Goal: Navigation & Orientation: Find specific page/section

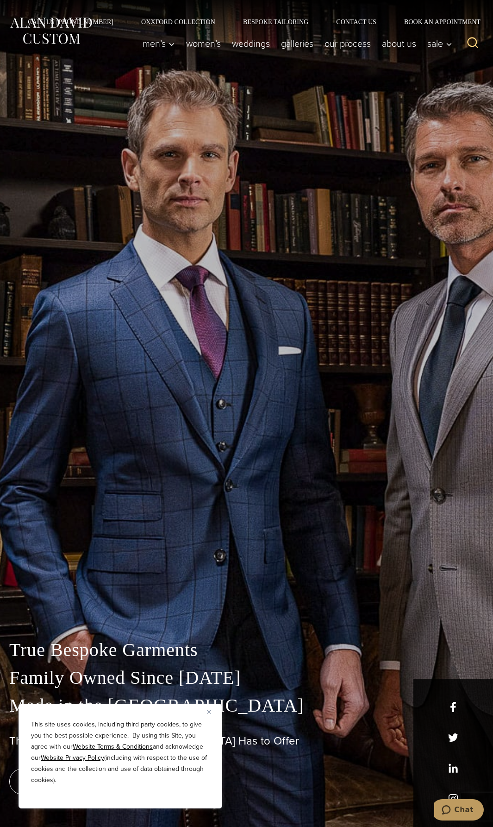
click at [211, 711] on button "Close" at bounding box center [212, 711] width 11 height 11
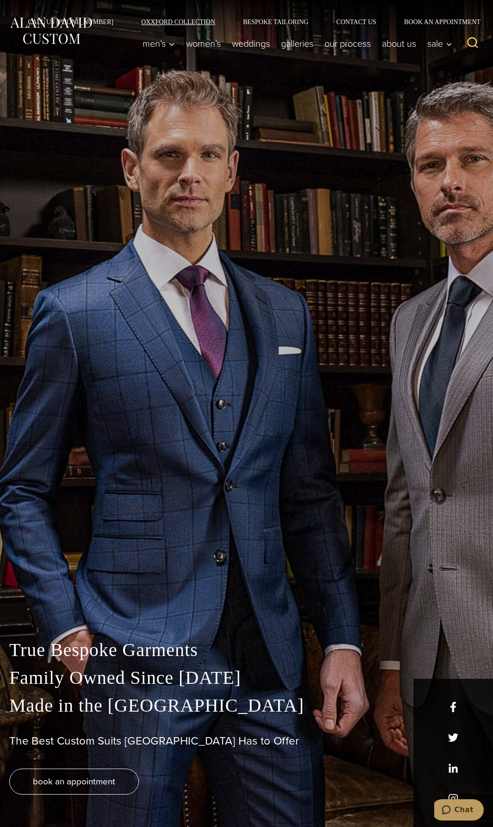
click at [203, 20] on link "Oxxford Collection" at bounding box center [178, 22] width 102 height 6
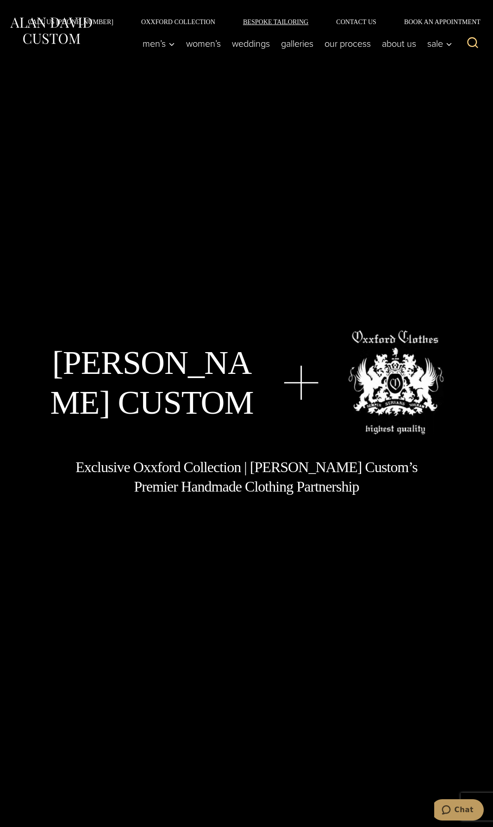
click at [252, 22] on link "Bespoke Tailoring" at bounding box center [275, 22] width 93 height 6
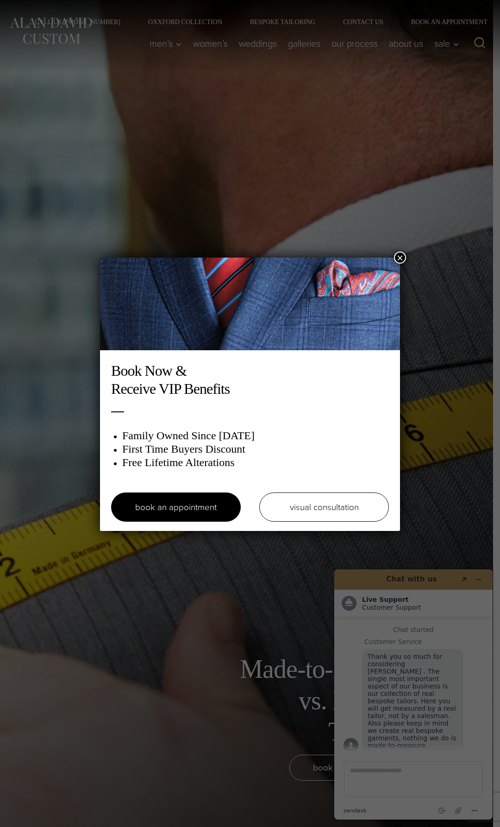
click at [397, 256] on button "×" at bounding box center [400, 258] width 12 height 12
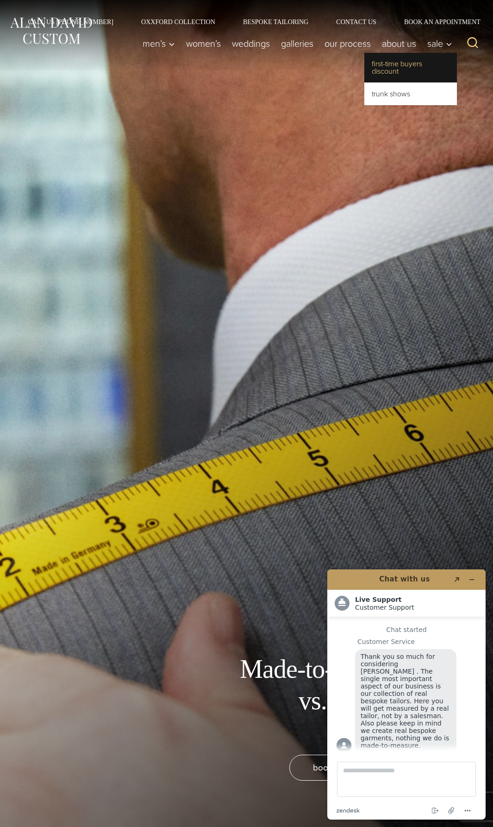
click at [392, 67] on link "First-Time Buyers Discount" at bounding box center [411, 68] width 93 height 30
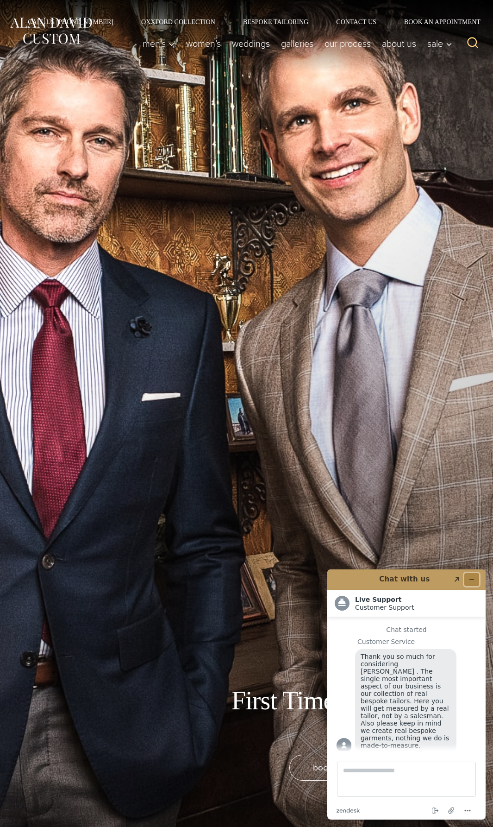
click at [476, 577] on button "Minimize widget" at bounding box center [472, 579] width 15 height 13
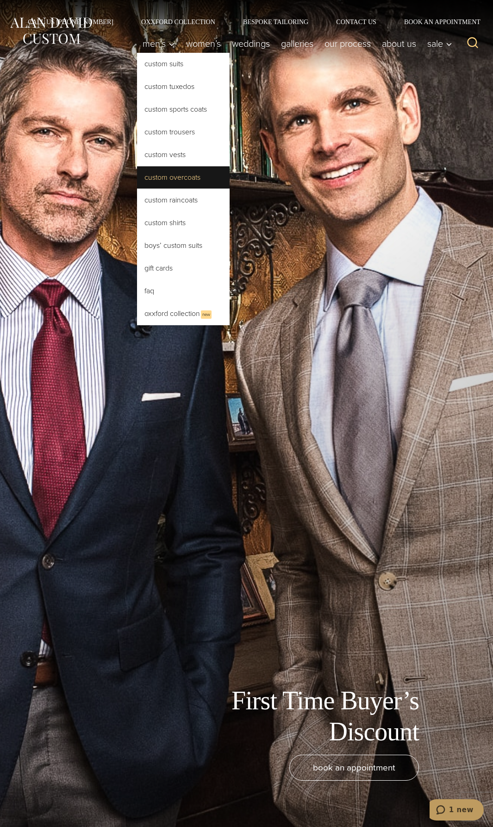
click at [173, 180] on link "Custom Overcoats" at bounding box center [183, 177] width 93 height 22
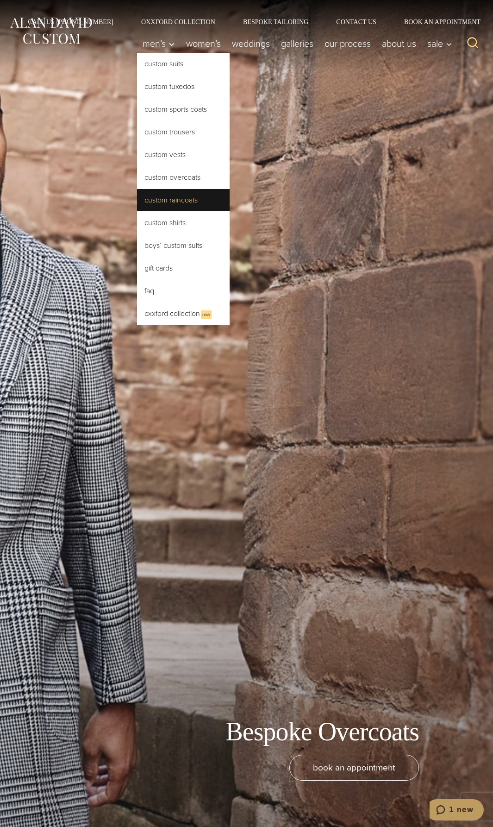
click at [167, 197] on link "Custom Raincoats" at bounding box center [183, 200] width 93 height 22
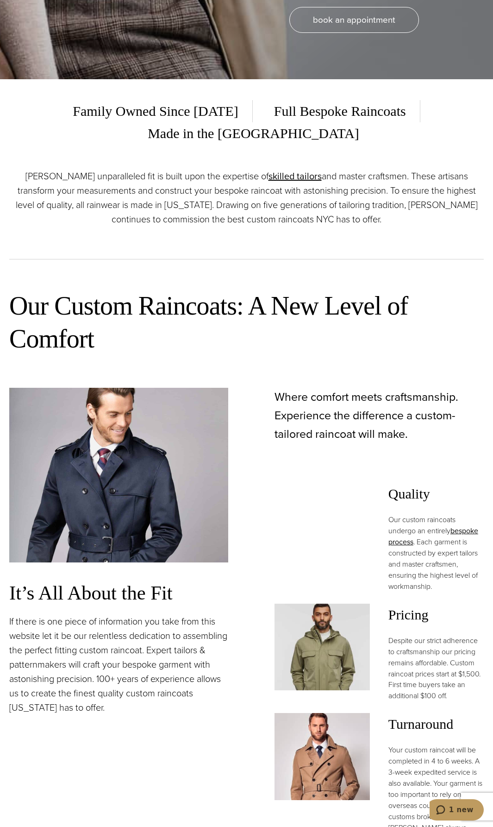
scroll to position [747, 0]
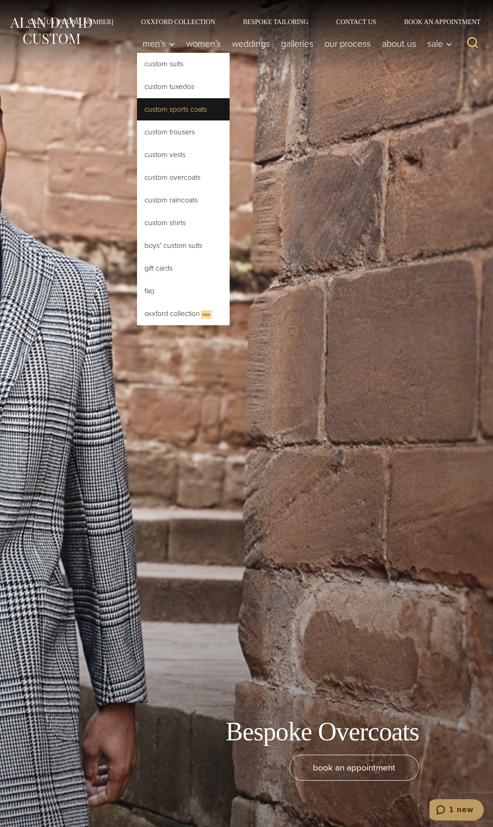
click at [176, 108] on link "Custom Sports Coats" at bounding box center [183, 109] width 93 height 22
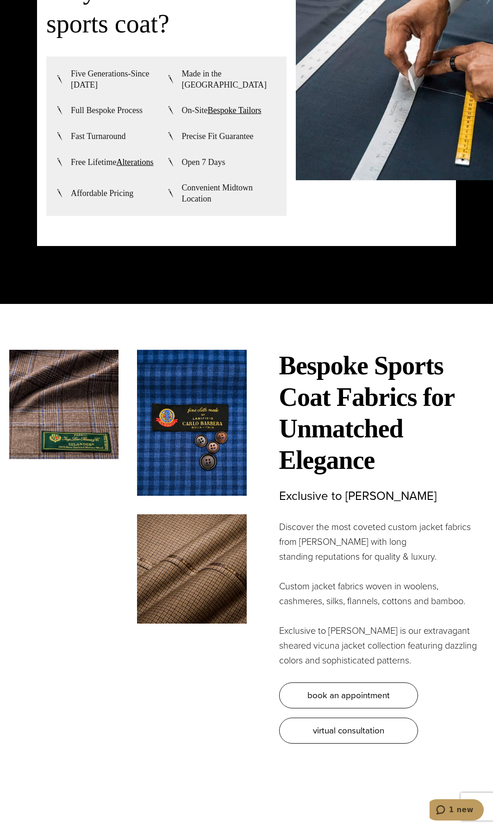
scroll to position [2593, 0]
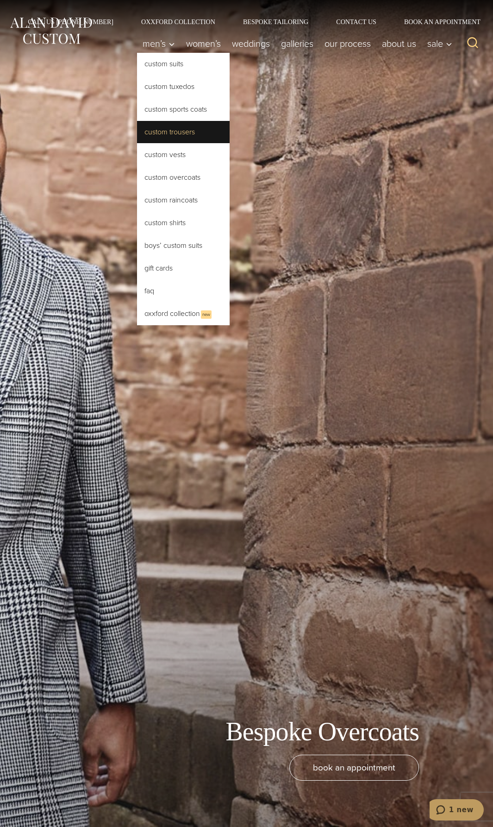
click at [176, 132] on link "Custom Trousers" at bounding box center [183, 132] width 93 height 22
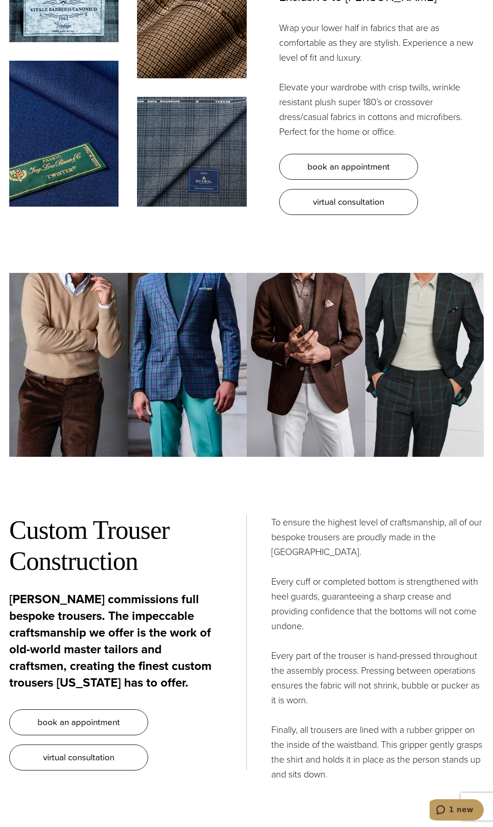
scroll to position [3010, 0]
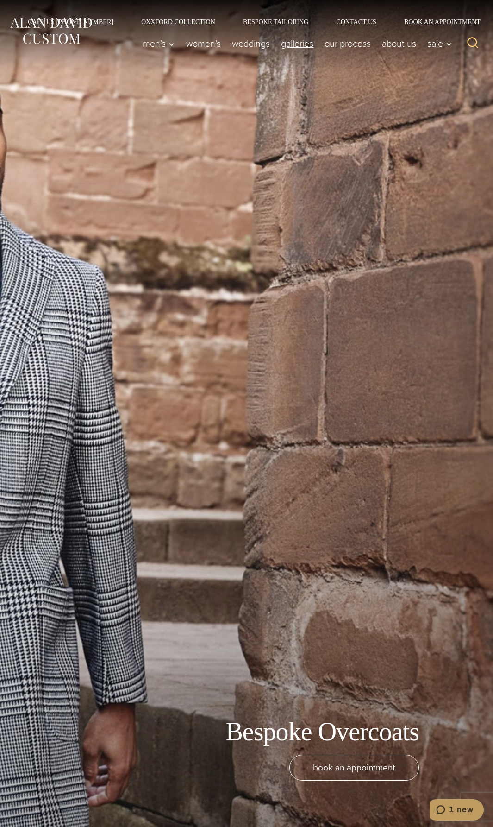
click at [297, 42] on link "Galleries" at bounding box center [298, 43] width 44 height 19
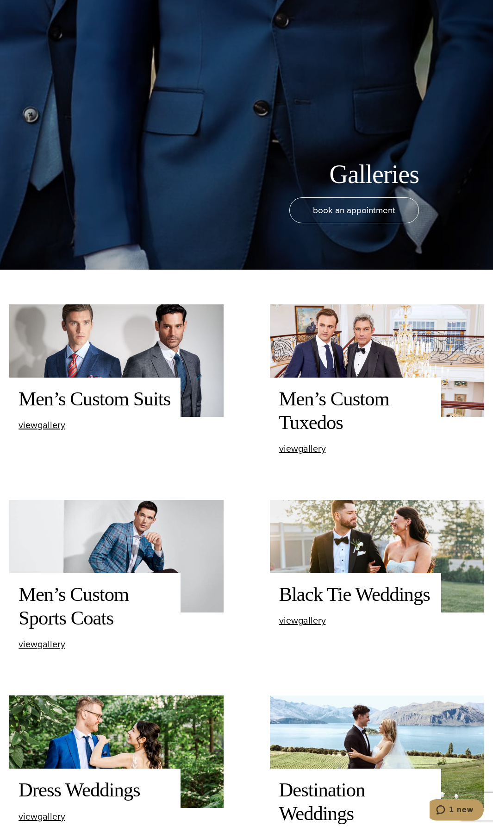
scroll to position [695, 0]
